Goal: Transaction & Acquisition: Purchase product/service

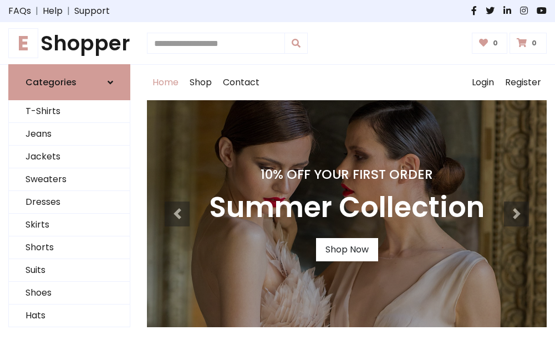
click at [277, 178] on h4 "10% Off Your First Order" at bounding box center [346, 175] width 275 height 16
click at [346, 250] on link "Shop Now" at bounding box center [347, 249] width 62 height 23
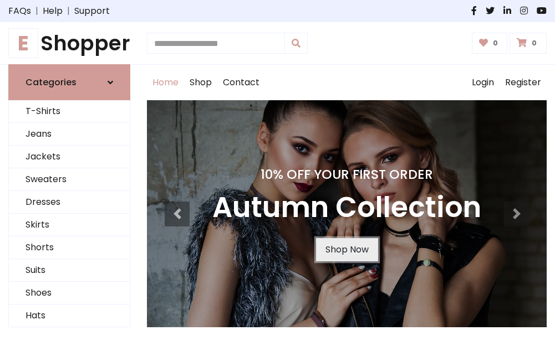
click at [346, 250] on link "Shop Now" at bounding box center [347, 249] width 62 height 23
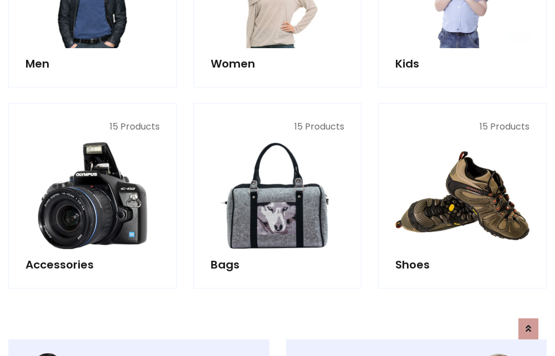
scroll to position [1105, 0]
